Goal: Information Seeking & Learning: Learn about a topic

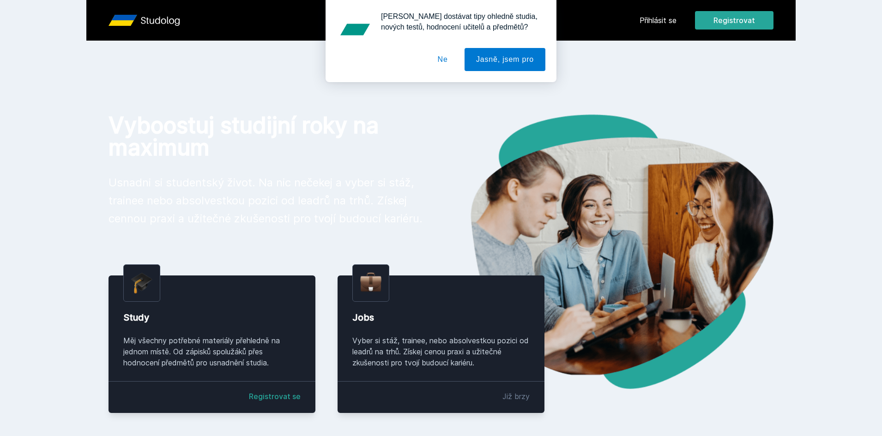
click at [665, 24] on div "[PERSON_NAME] dostávat tipy ohledně studia, nových testů, hodnocení učitelů a p…" at bounding box center [441, 41] width 882 height 82
click at [670, 20] on div "[PERSON_NAME] dostávat tipy ohledně studia, nových testů, hodnocení učitelů a p…" at bounding box center [441, 41] width 882 height 82
drag, startPoint x: 453, startPoint y: 59, endPoint x: 593, endPoint y: 37, distance: 142.0
click at [452, 59] on button "Ne" at bounding box center [442, 59] width 33 height 23
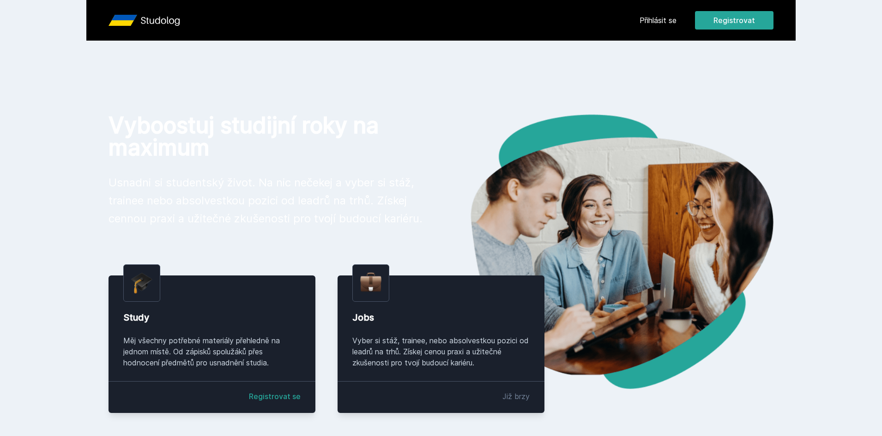
click at [659, 17] on link "Přihlásit se" at bounding box center [657, 20] width 37 height 11
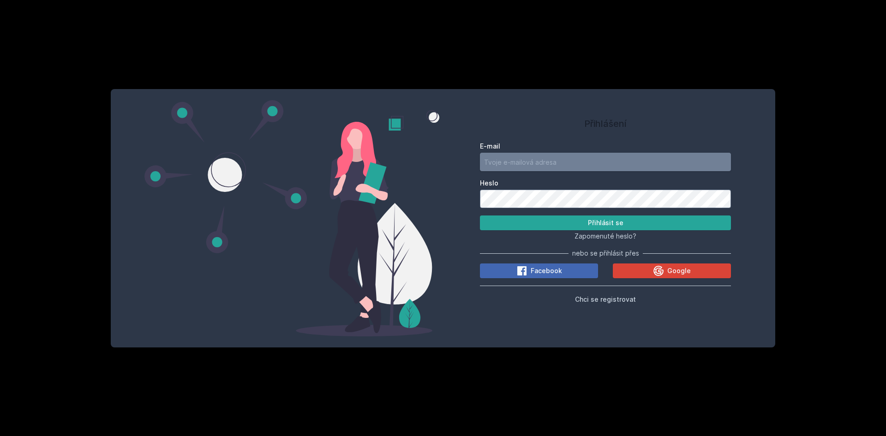
click at [601, 158] on input "E-mail" at bounding box center [605, 162] width 251 height 18
type input "[EMAIL_ADDRESS][DOMAIN_NAME]"
click at [562, 223] on button "Přihlásit se" at bounding box center [605, 223] width 251 height 15
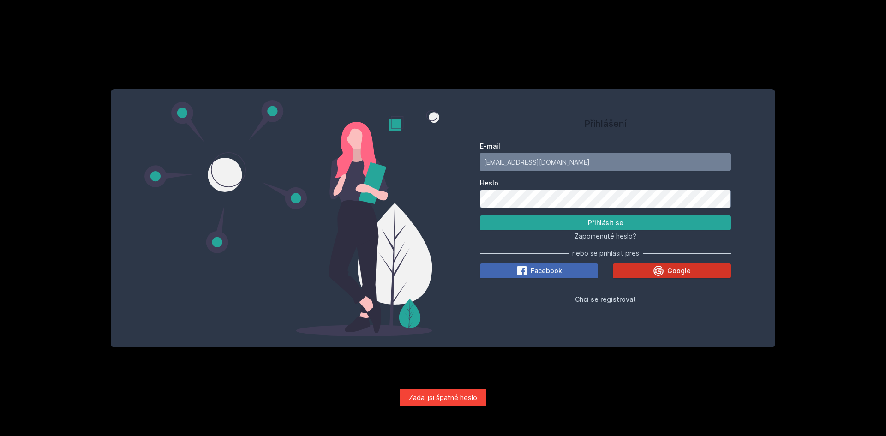
click at [631, 274] on button "Google" at bounding box center [672, 271] width 118 height 15
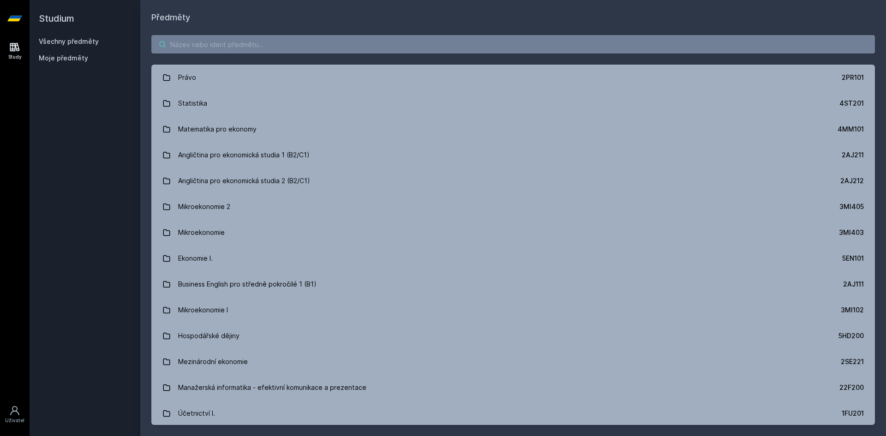
click at [175, 42] on input "search" at bounding box center [513, 44] width 724 height 18
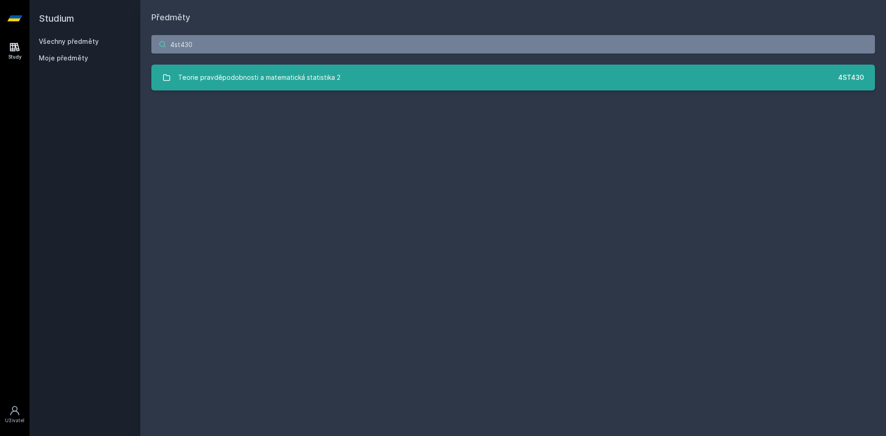
type input "4st430"
click at [220, 78] on div "Teorie pravděpodobnosti a matematická statistika 2" at bounding box center [259, 77] width 162 height 18
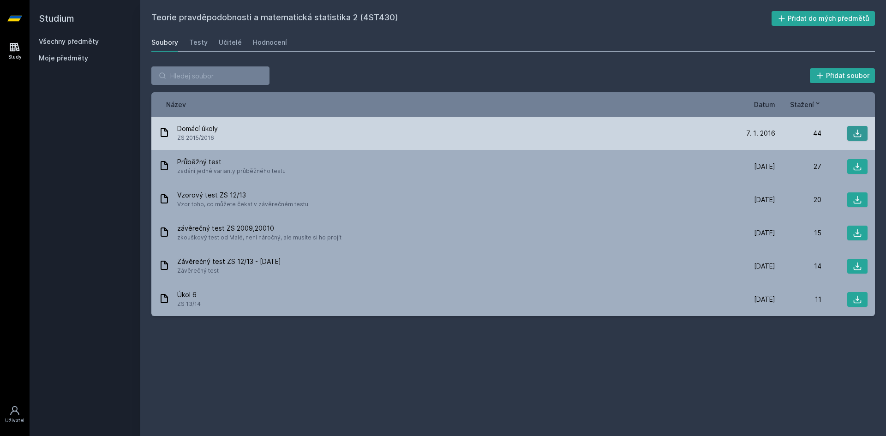
click at [865, 131] on button at bounding box center [857, 133] width 20 height 15
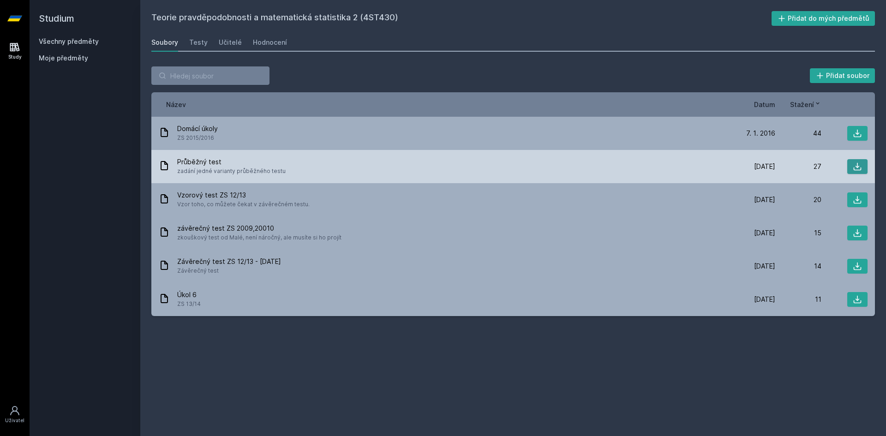
click at [859, 167] on icon at bounding box center [858, 167] width 8 height 8
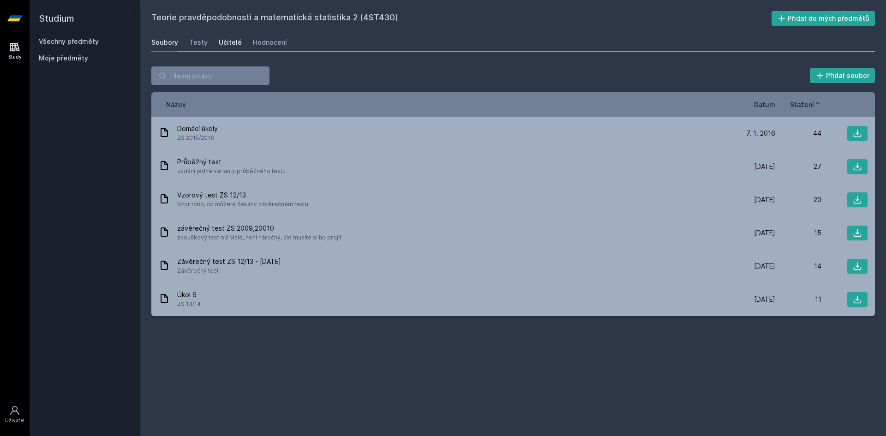
click at [226, 44] on div "Učitelé" at bounding box center [230, 42] width 23 height 9
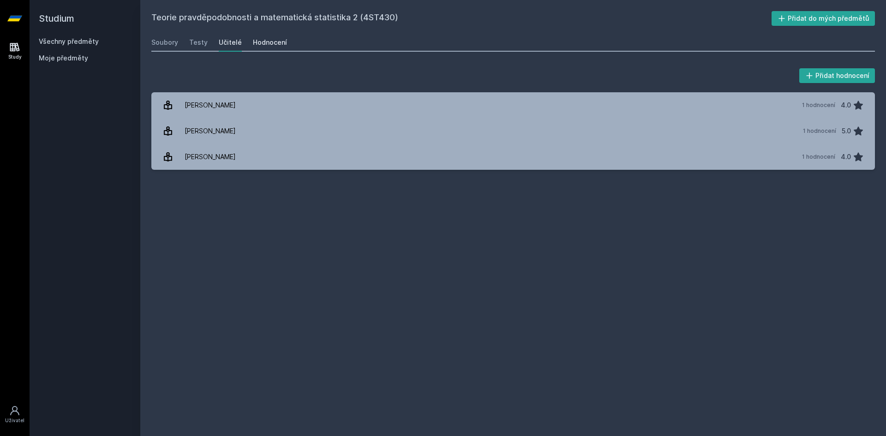
click at [259, 41] on div "Hodnocení" at bounding box center [270, 42] width 34 height 9
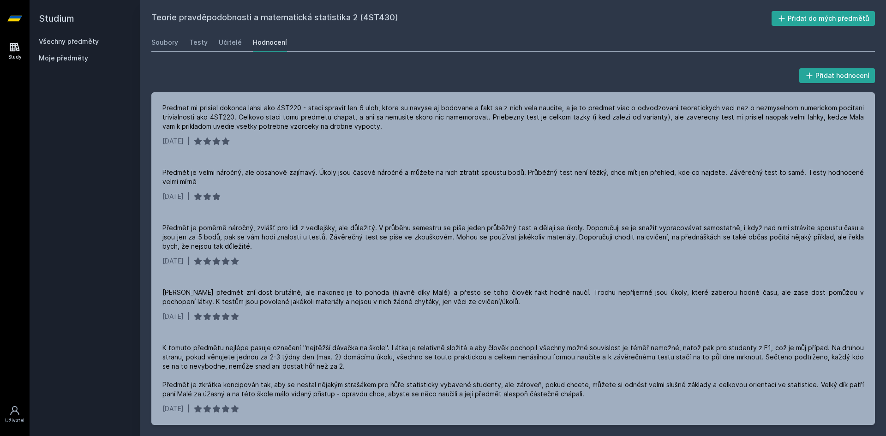
click at [336, 20] on h2 "Teorie pravděpodobnosti a matematická statistika 2 (4ST430)" at bounding box center [461, 18] width 620 height 15
click at [357, 20] on h2 "Teorie pravděpodobnosti a matematická statistika 2 (4ST430)" at bounding box center [461, 18] width 620 height 15
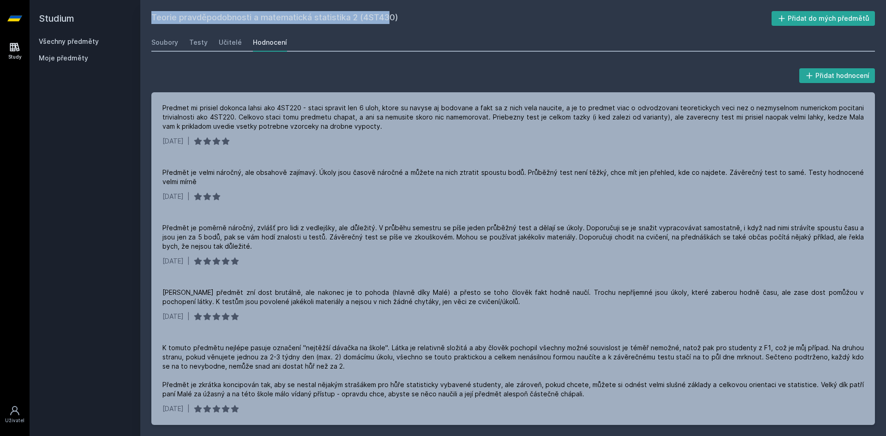
drag, startPoint x: 357, startPoint y: 19, endPoint x: 102, endPoint y: 16, distance: 254.8
click at [102, 16] on div "Studium Všechny předměty Moje předměty Teorie pravděpodobnosti a matematická st…" at bounding box center [458, 218] width 857 height 436
copy div "Všechny předměty Moje předměty Teorie pravděpodobnosti a matematická statistika…"
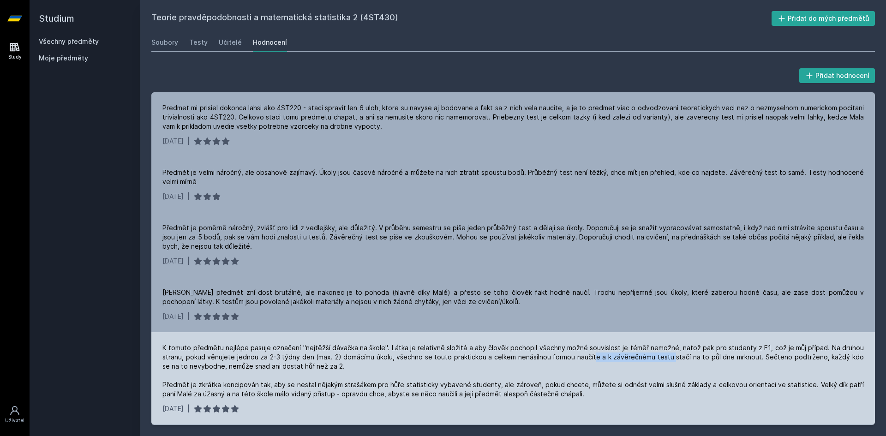
drag, startPoint x: 595, startPoint y: 354, endPoint x: 668, endPoint y: 354, distance: 72.9
click at [668, 354] on div "K tomuto předmětu nejlépe pasuje označení "nejtěžší dávačka na škole". Látka je…" at bounding box center [513, 370] width 702 height 55
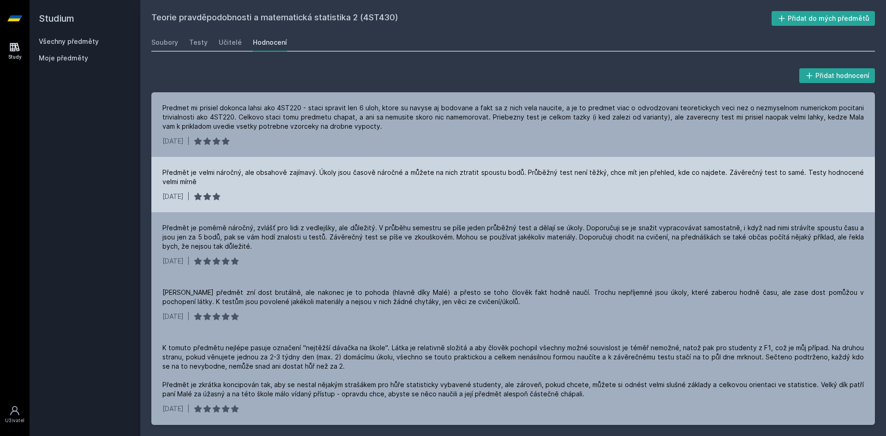
scroll to position [46, 0]
